Goal: Feedback & Contribution: Leave review/rating

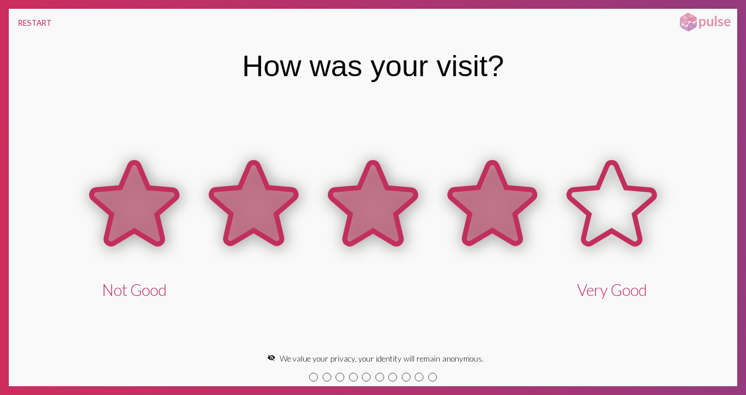
drag, startPoint x: 135, startPoint y: 210, endPoint x: 484, endPoint y: 225, distance: 349.1
click at [484, 225] on div "Not Good Very Good" at bounding box center [372, 222] width 597 height 155
click at [522, 220] on icon at bounding box center [493, 205] width 120 height 120
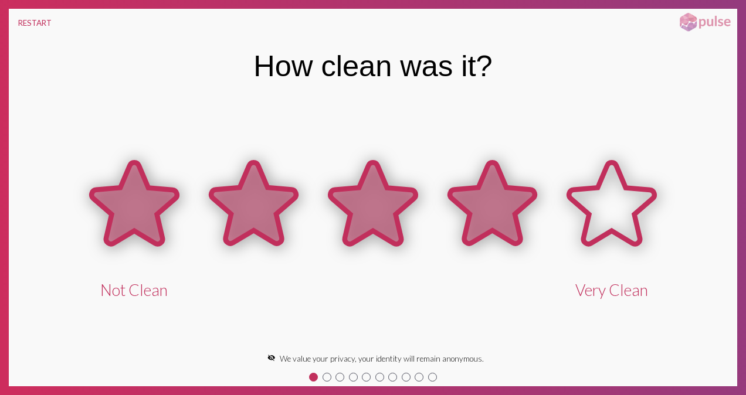
click at [503, 205] on icon at bounding box center [492, 203] width 85 height 81
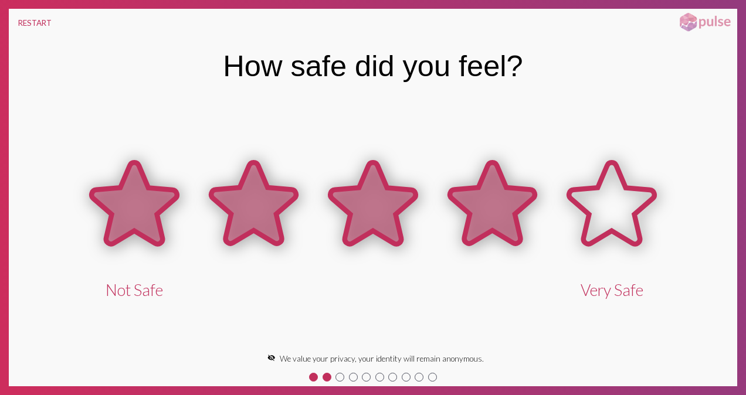
click at [484, 223] on icon at bounding box center [492, 203] width 85 height 81
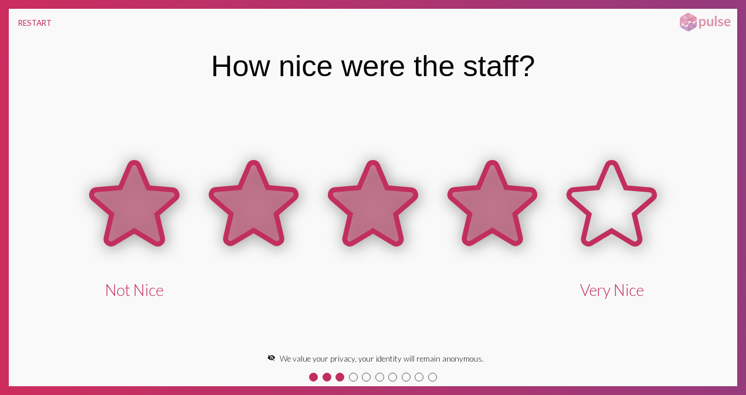
click at [494, 217] on icon at bounding box center [492, 203] width 85 height 81
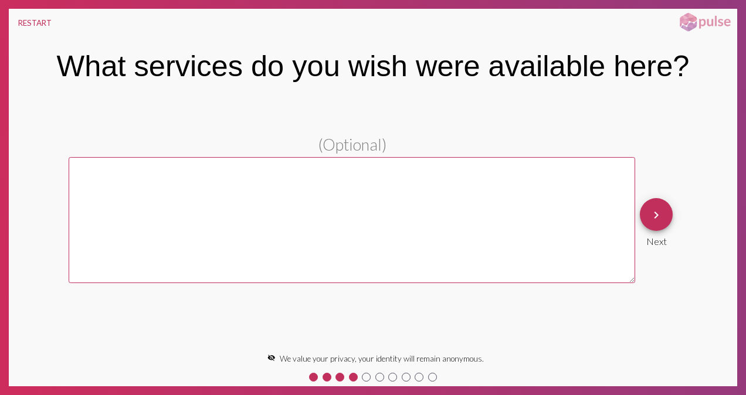
click at [494, 217] on textarea at bounding box center [352, 219] width 566 height 125
click at [661, 215] on mat-icon "keyboard_arrow_right" at bounding box center [656, 215] width 14 height 14
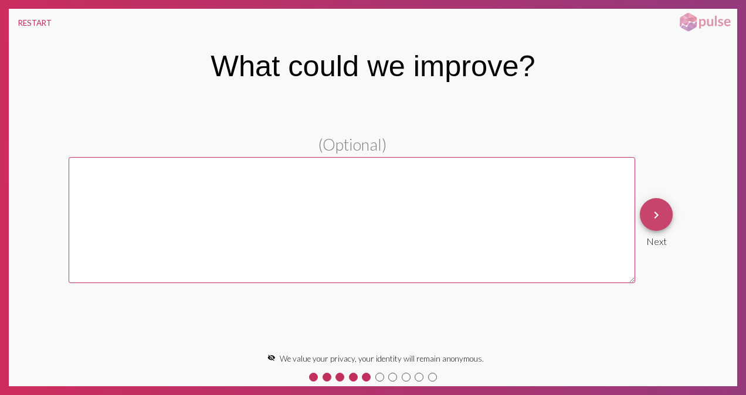
click at [661, 215] on mat-icon "keyboard_arrow_right" at bounding box center [656, 215] width 14 height 14
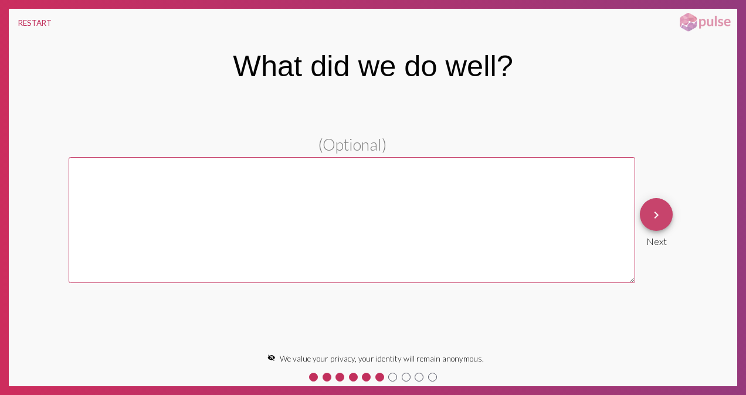
click at [661, 215] on mat-icon "keyboard_arrow_right" at bounding box center [656, 215] width 14 height 14
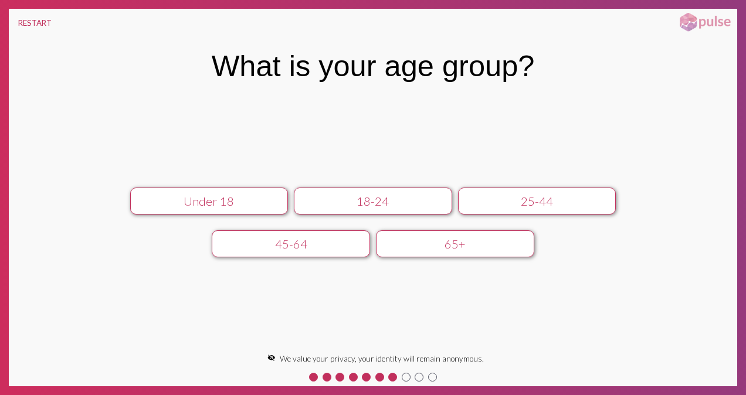
click at [299, 246] on div "45-64" at bounding box center [290, 244] width 141 height 14
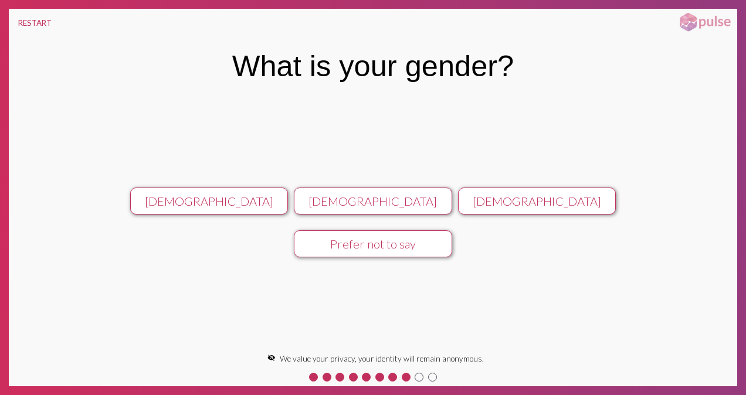
click at [336, 211] on button "[DEMOGRAPHIC_DATA]" at bounding box center [373, 201] width 158 height 27
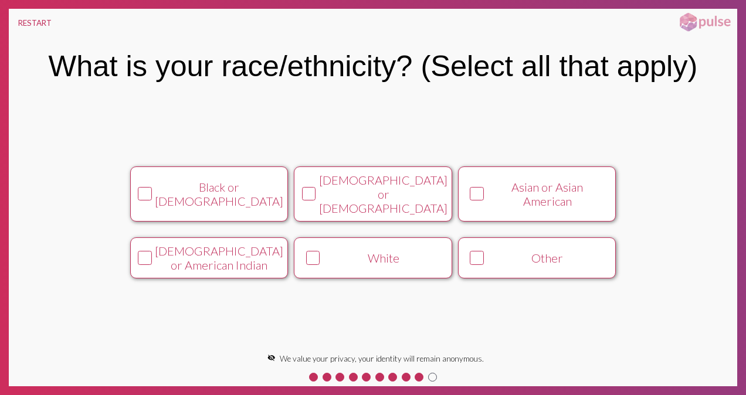
click at [349, 251] on div "White" at bounding box center [383, 258] width 120 height 14
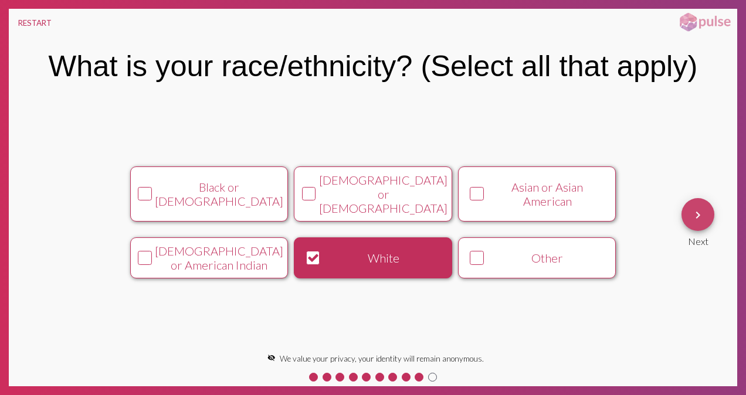
click at [690, 210] on button "keyboard_arrow_right" at bounding box center [697, 214] width 33 height 33
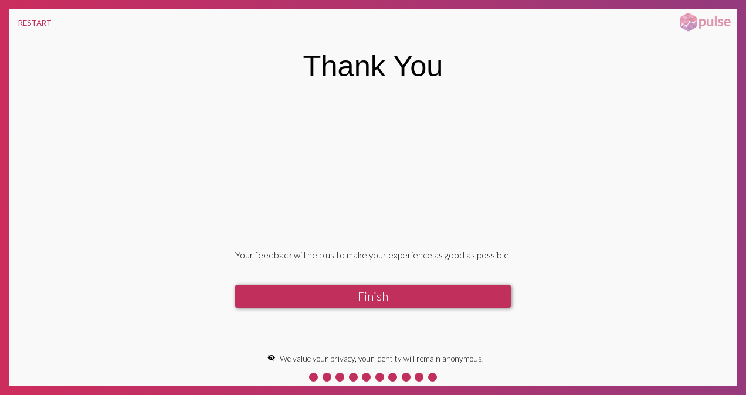
click at [338, 297] on button "Finish" at bounding box center [373, 296] width 276 height 23
